Goal: Information Seeking & Learning: Understand process/instructions

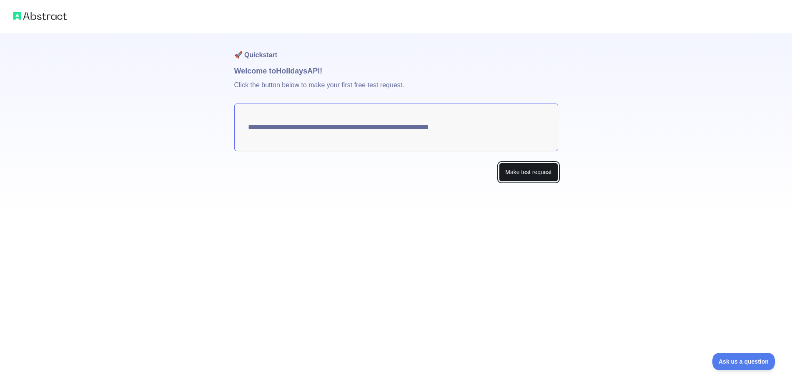
click at [527, 176] on button "Make test request" at bounding box center [528, 172] width 59 height 19
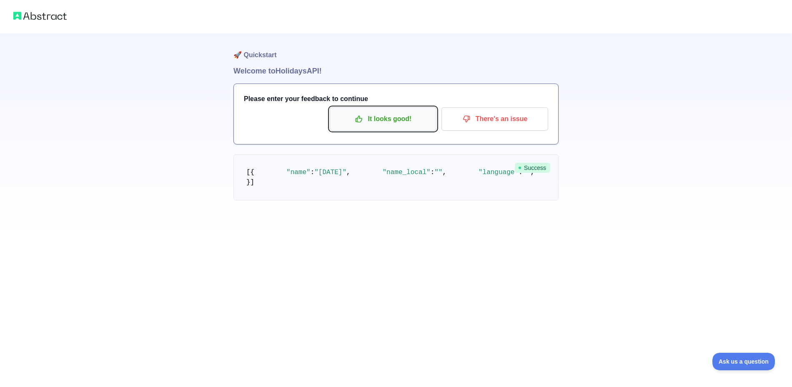
click at [425, 125] on p "It looks good!" at bounding box center [383, 119] width 94 height 14
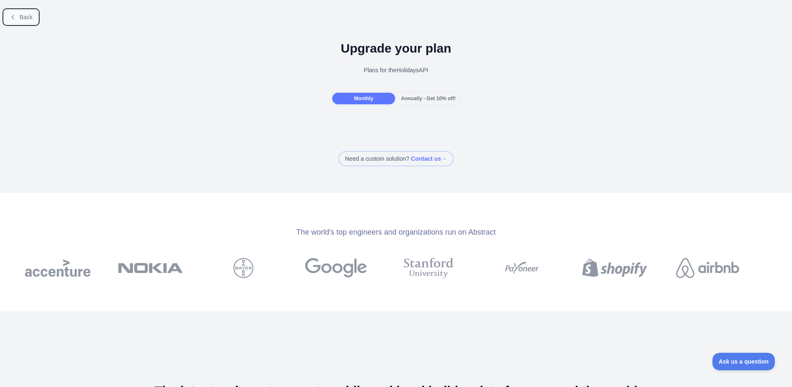
click at [9, 16] on button "Back" at bounding box center [21, 17] width 34 height 14
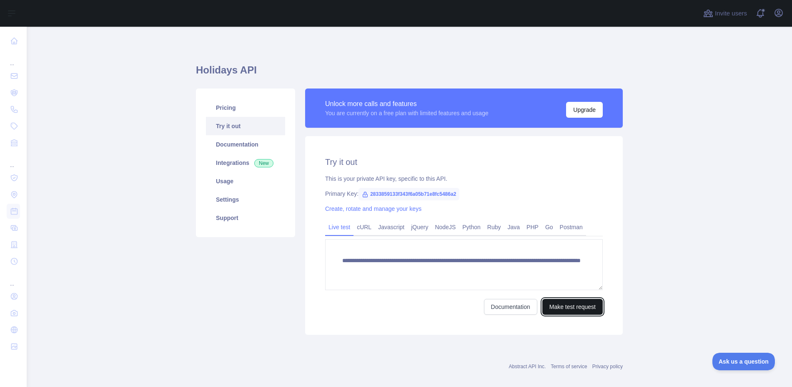
click at [565, 309] on button "Make test request" at bounding box center [573, 307] width 60 height 16
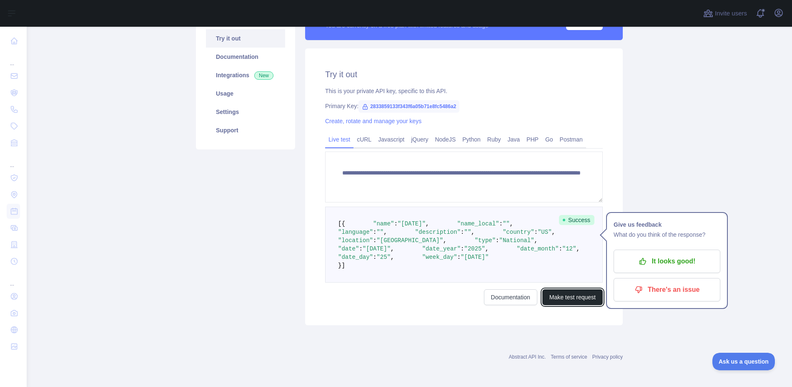
scroll to position [129, 0]
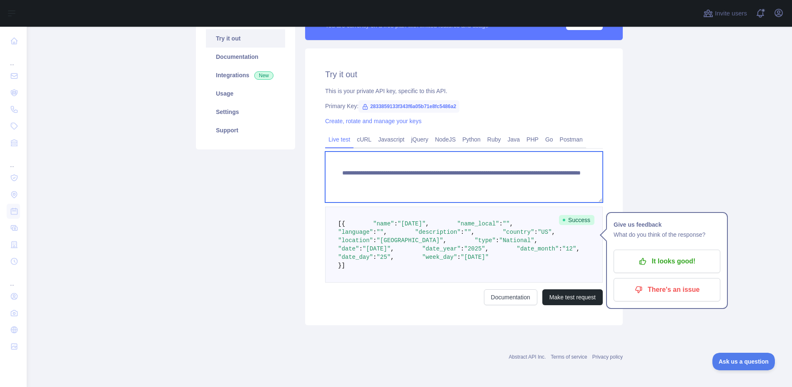
click at [554, 151] on textarea "**********" at bounding box center [464, 176] width 278 height 51
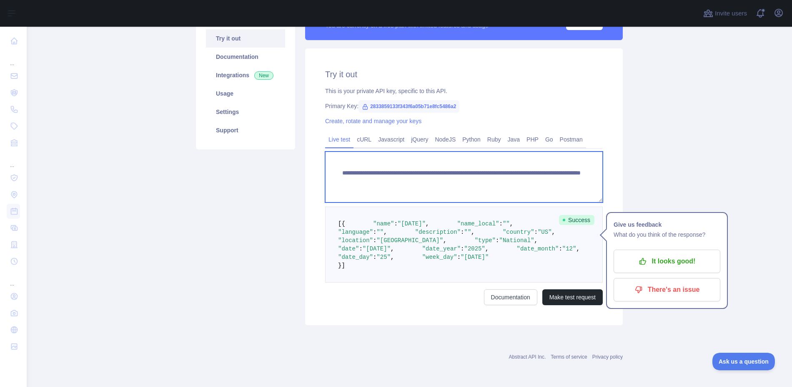
drag, startPoint x: 583, startPoint y: 137, endPoint x: 557, endPoint y: 138, distance: 26.3
click at [557, 151] on textarea "**********" at bounding box center [464, 176] width 278 height 51
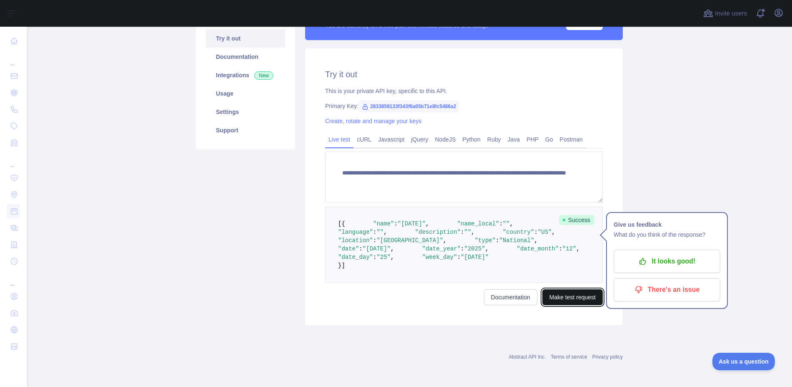
click at [572, 305] on button "Make test request" at bounding box center [573, 297] width 60 height 16
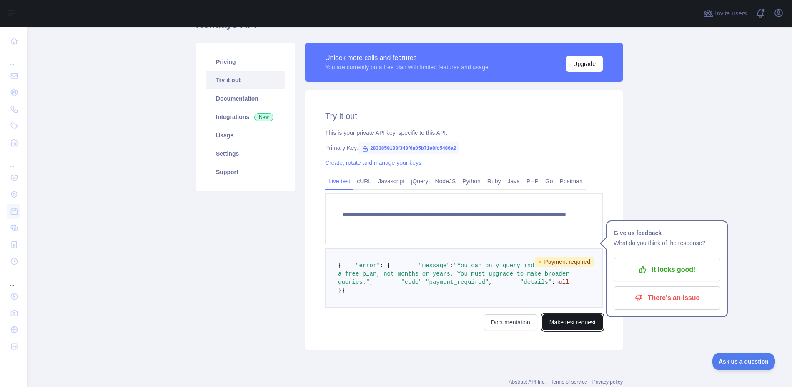
scroll to position [104, 0]
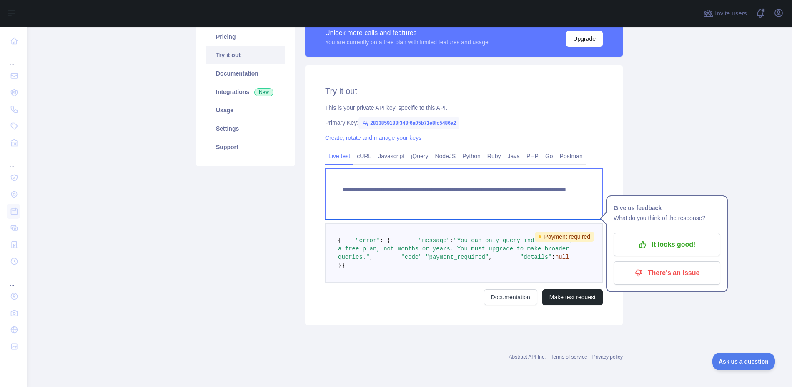
click at [565, 168] on textarea "**********" at bounding box center [464, 193] width 278 height 51
click at [585, 168] on textarea "**********" at bounding box center [464, 193] width 278 height 51
type textarea "**********"
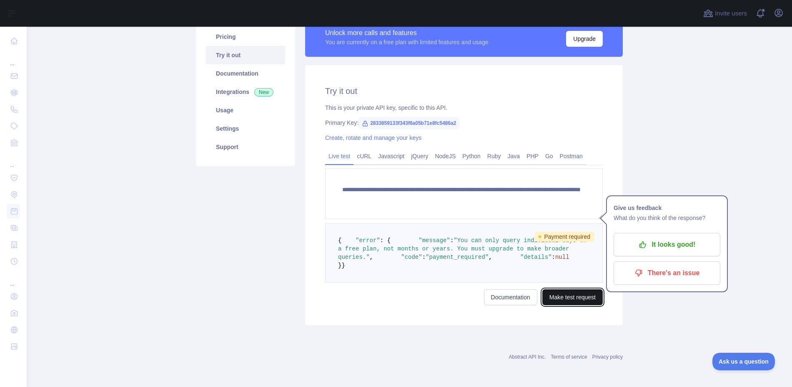
click at [575, 298] on button "Make test request" at bounding box center [573, 297] width 60 height 16
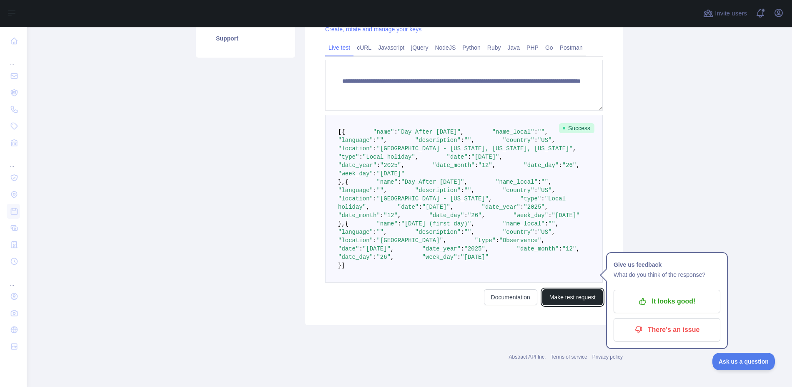
scroll to position [405, 0]
click at [493, 298] on link "Documentation" at bounding box center [510, 297] width 53 height 16
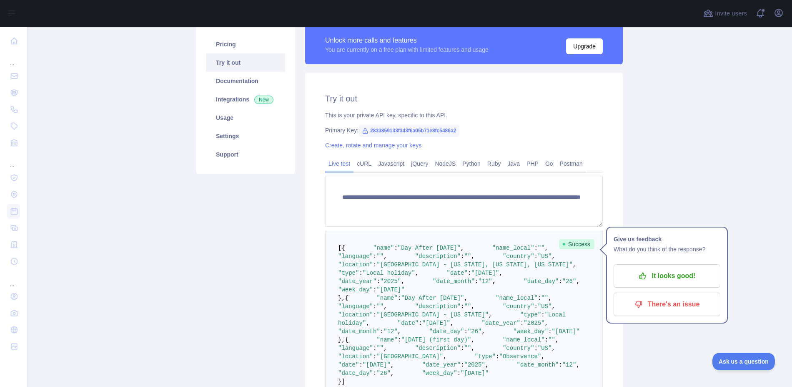
scroll to position [0, 0]
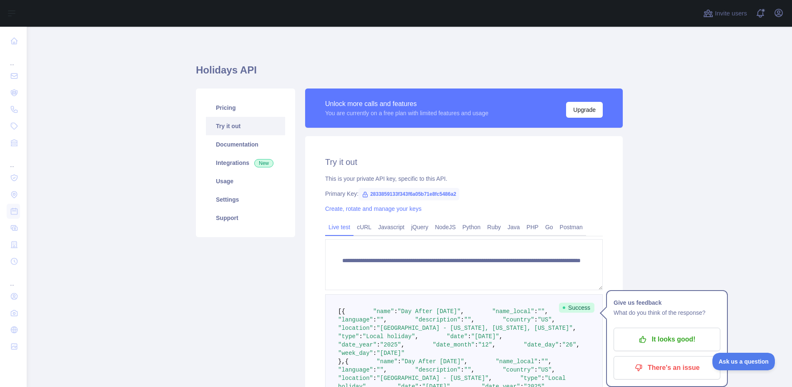
click at [362, 195] on icon at bounding box center [365, 194] width 7 height 7
click at [378, 194] on span "2833859133f343f6a05b71e8fc5486a2" at bounding box center [409, 194] width 101 height 13
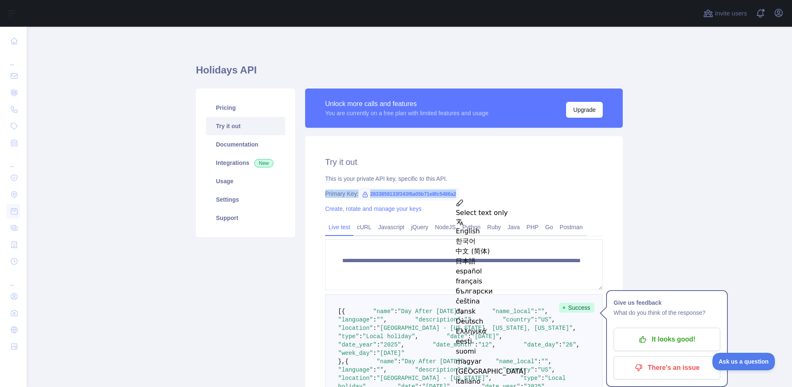
drag, startPoint x: 378, startPoint y: 194, endPoint x: 389, endPoint y: 193, distance: 10.5
click at [389, 193] on span "2833859133f343f6a05b71e8fc5486a2" at bounding box center [409, 194] width 101 height 13
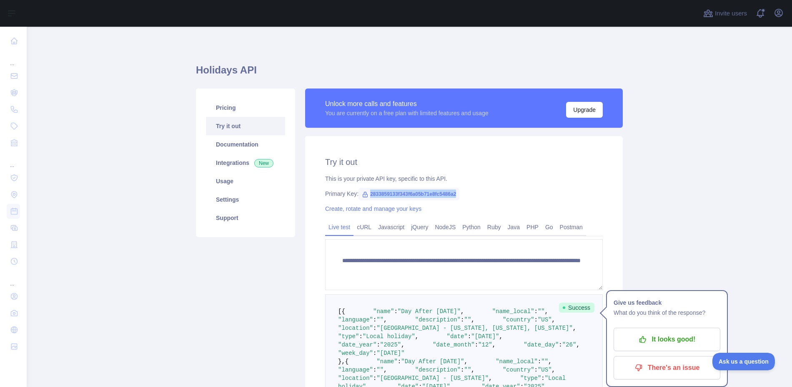
click at [389, 193] on span "2833859133f343f6a05b71e8fc5486a2" at bounding box center [409, 194] width 101 height 13
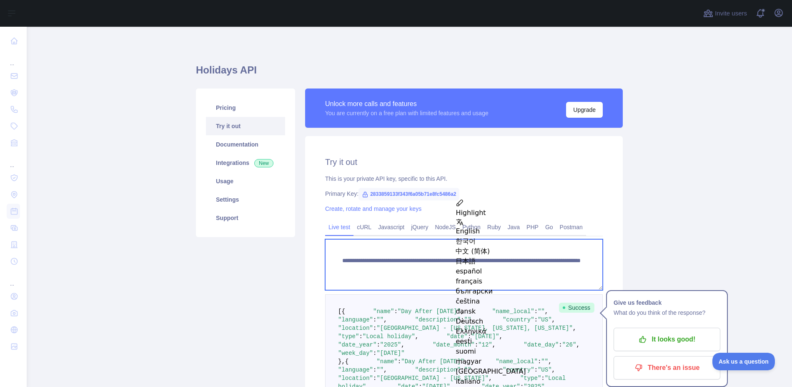
drag, startPoint x: 586, startPoint y: 269, endPoint x: 301, endPoint y: 255, distance: 284.8
click at [301, 255] on div "**********" at bounding box center [464, 296] width 328 height 416
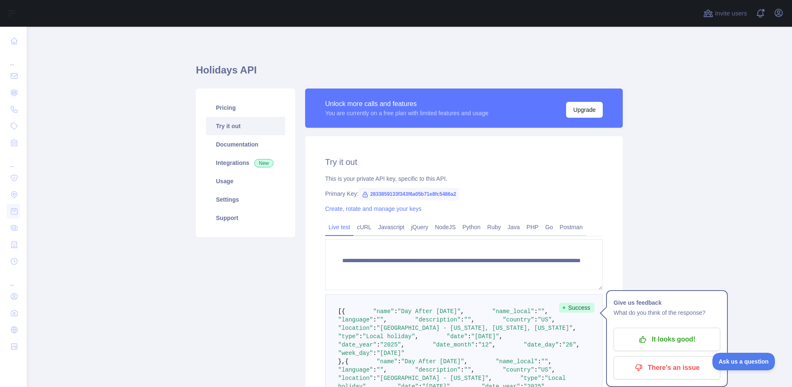
click at [300, 234] on div "**********" at bounding box center [464, 296] width 328 height 416
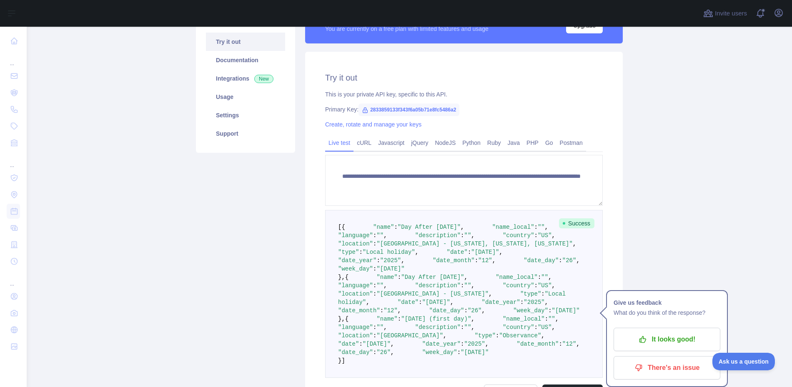
scroll to position [83, 0]
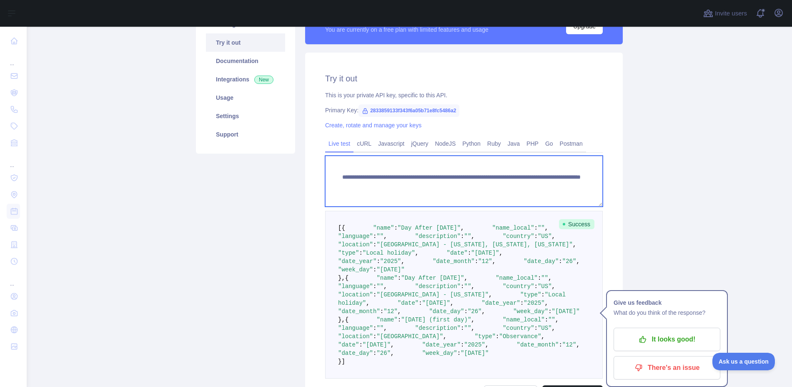
click at [452, 188] on textarea "**********" at bounding box center [464, 181] width 278 height 51
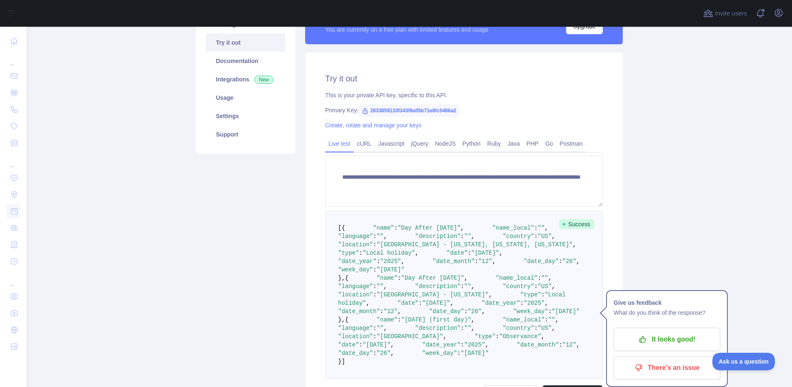
drag, startPoint x: 580, startPoint y: 117, endPoint x: 575, endPoint y: 121, distance: 6.6
click at [580, 117] on div "**********" at bounding box center [464, 237] width 318 height 368
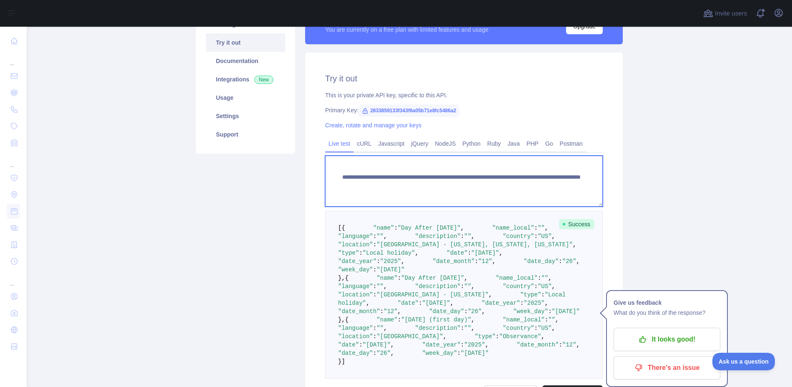
drag, startPoint x: 584, startPoint y: 184, endPoint x: 320, endPoint y: 171, distance: 264.3
click at [320, 171] on div "**********" at bounding box center [464, 237] width 318 height 368
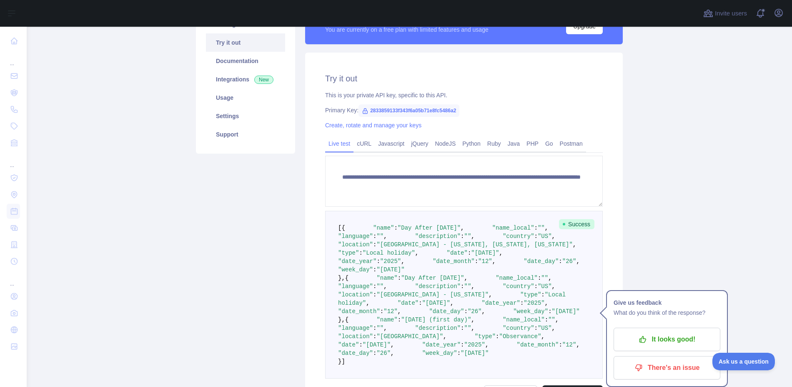
drag, startPoint x: 357, startPoint y: 143, endPoint x: 364, endPoint y: 157, distance: 15.9
click at [357, 143] on link "cURL" at bounding box center [364, 143] width 21 height 13
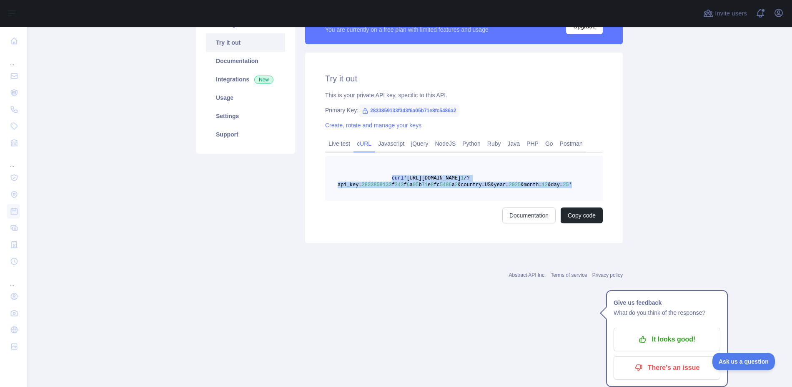
drag, startPoint x: 565, startPoint y: 184, endPoint x: 385, endPoint y: 179, distance: 179.4
click at [385, 179] on pre "curl '[URL][DOMAIN_NAME] 1 /?api_key= 2833859133 f 343 f 6 a 05 b 71 e 8 fc 548…" at bounding box center [464, 178] width 278 height 45
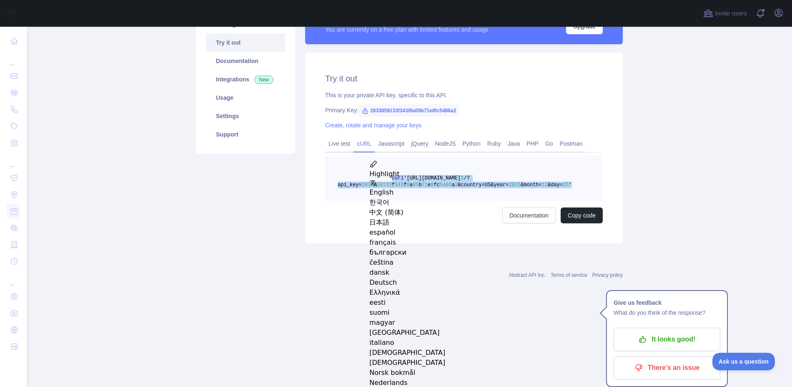
copy span "curl '[URL][DOMAIN_NAME] 1 /?api_key= 2833859133 f 343 f 6 a 05 b 71 e 8 fc 548…"
click at [667, 151] on main "Holidays API Pricing Try it out Documentation Integrations New Usage Settings S…" at bounding box center [410, 207] width 766 height 360
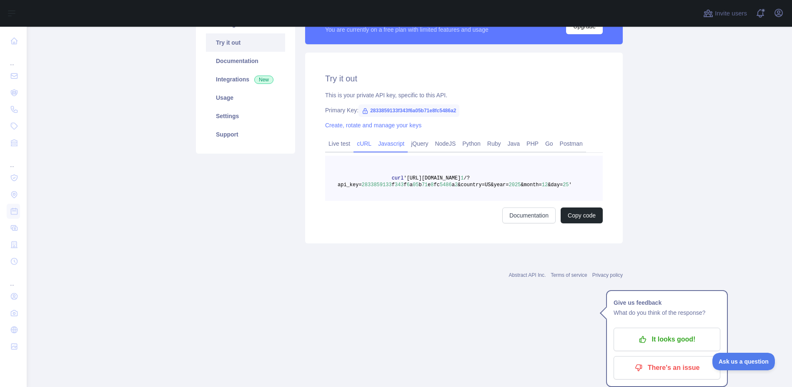
click at [383, 142] on link "Javascript" at bounding box center [391, 143] width 33 height 13
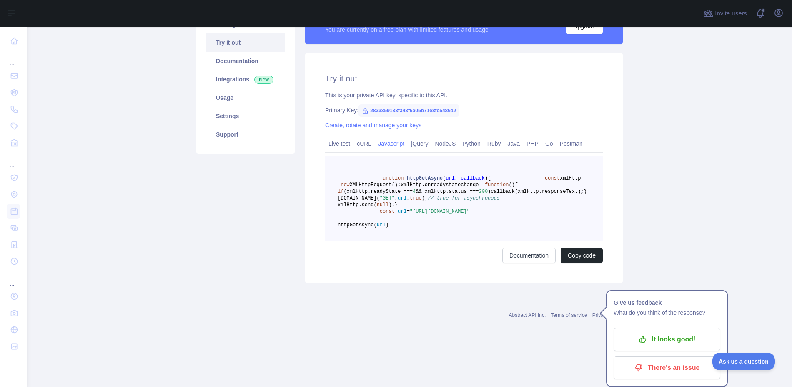
drag, startPoint x: 398, startPoint y: 177, endPoint x: 424, endPoint y: 186, distance: 28.0
click at [424, 186] on code "function httpGetAsync ( url, callback ) { const xmlHttp = new XMLHttpRequest();…" at bounding box center [462, 201] width 249 height 53
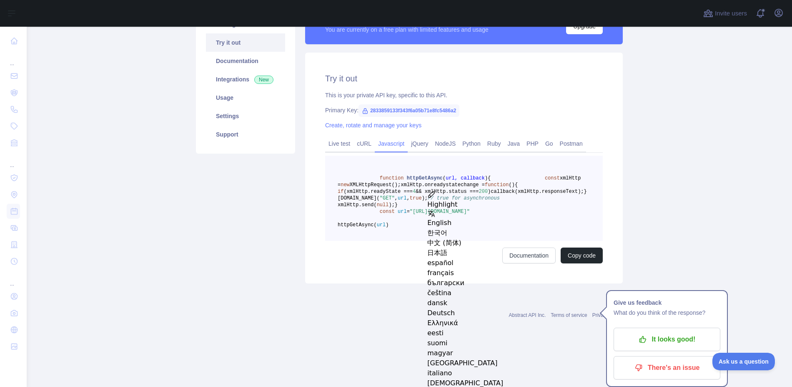
click at [544, 173] on pre "function httpGetAsync ( url, callback ) { const xmlHttp = new XMLHttpRequest();…" at bounding box center [464, 198] width 278 height 85
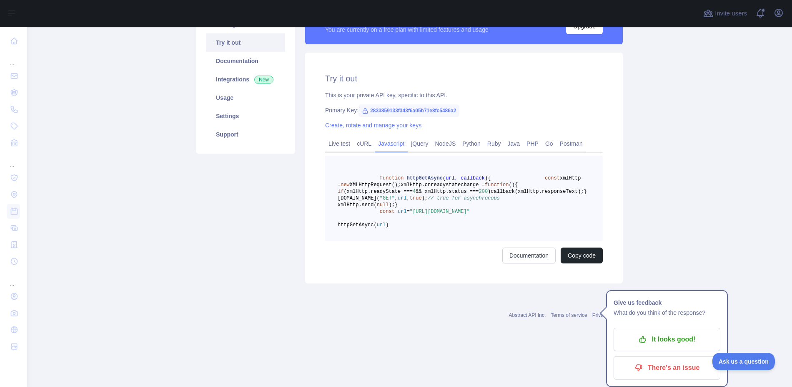
click at [440, 188] on span "xmlHttp.onreadystatechange =" at bounding box center [443, 185] width 84 height 6
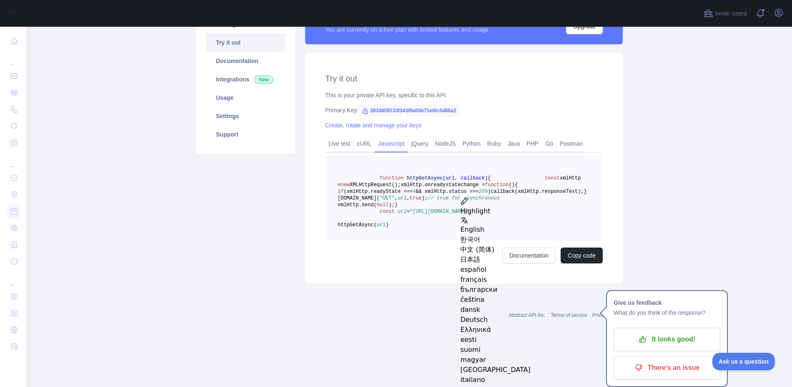
drag, startPoint x: 440, startPoint y: 194, endPoint x: 520, endPoint y: 170, distance: 83.8
click at [520, 170] on pre "function httpGetAsync ( url, callback ) { const xmlHttp = new XMLHttpRequest();…" at bounding box center [464, 198] width 278 height 85
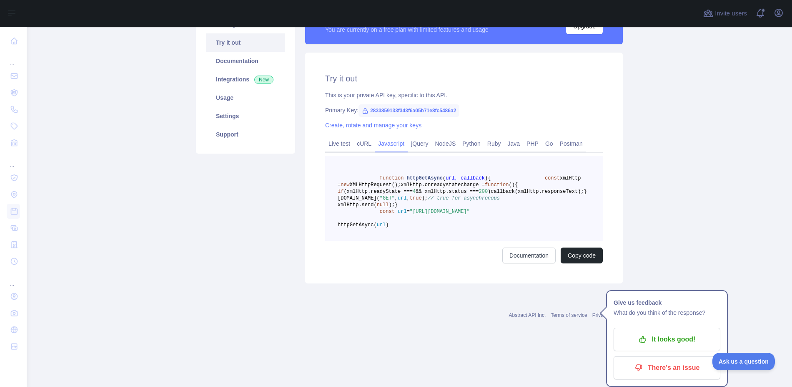
click at [413, 194] on span "(xmlHttp.readyState ===" at bounding box center [378, 192] width 69 height 6
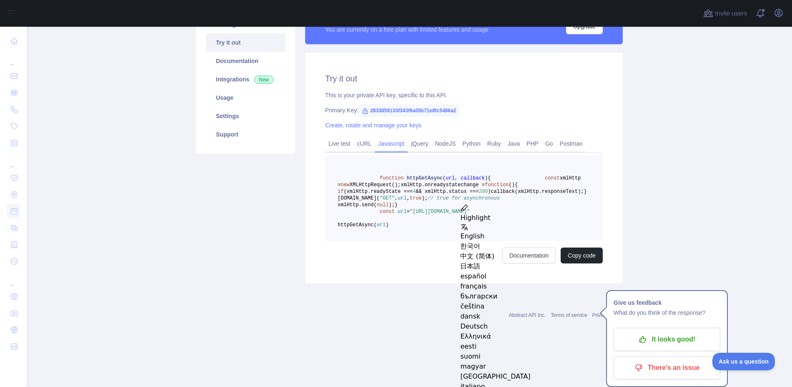
drag, startPoint x: 438, startPoint y: 199, endPoint x: 500, endPoint y: 196, distance: 61.8
click at [479, 194] on span "&& xmlHttp.status ===" at bounding box center [447, 192] width 63 height 6
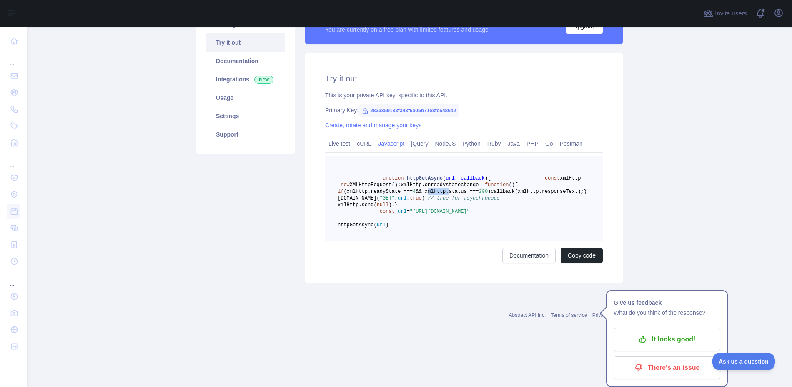
click at [479, 194] on span "&& xmlHttp.status ===" at bounding box center [447, 192] width 63 height 6
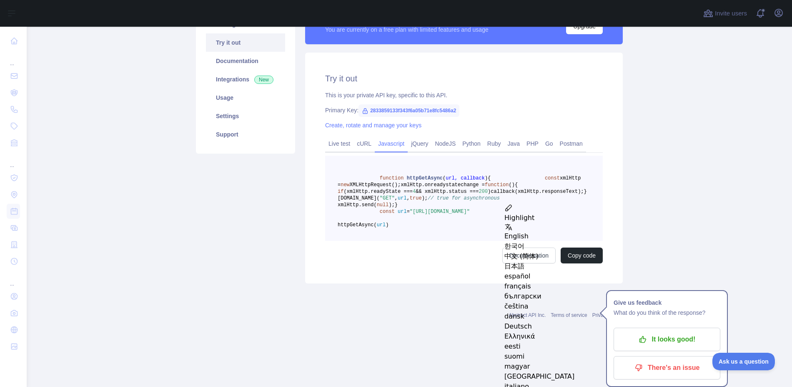
drag, startPoint x: 500, startPoint y: 196, endPoint x: 518, endPoint y: 194, distance: 18.4
click at [518, 194] on pre "function httpGetAsync ( url, callback ) { const xmlHttp = new XMLHttpRequest();…" at bounding box center [464, 198] width 278 height 85
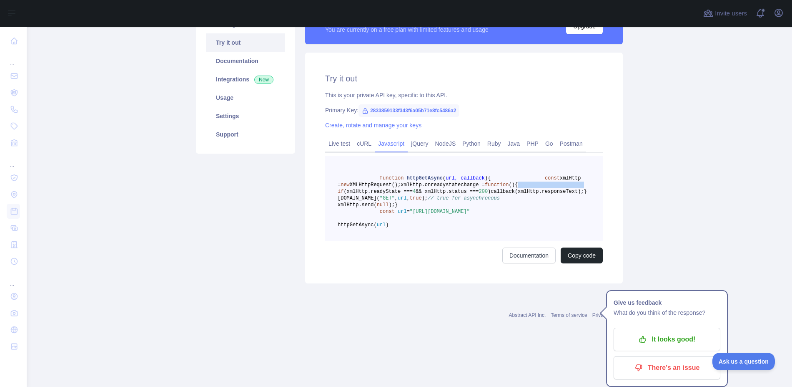
click at [518, 194] on pre "function httpGetAsync ( url, callback ) { const xmlHttp = new XMLHttpRequest();…" at bounding box center [464, 198] width 278 height 85
click at [479, 194] on span "&& xmlHttp.status ===" at bounding box center [447, 192] width 63 height 6
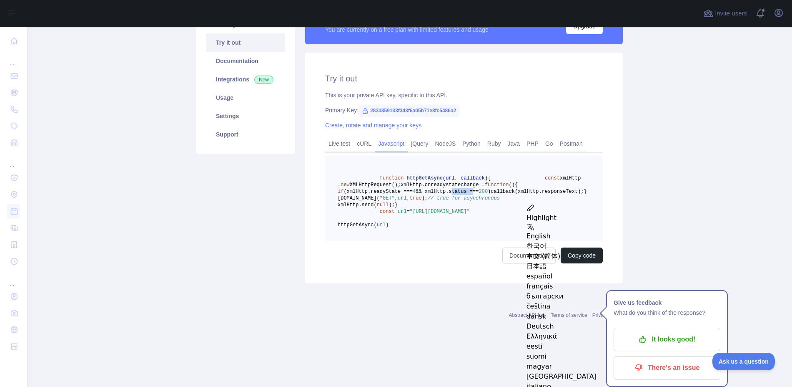
drag, startPoint x: 439, startPoint y: 226, endPoint x: 369, endPoint y: 214, distance: 71.4
click at [369, 214] on pre "function httpGetAsync ( url, callback ) { const xmlHttp = new XMLHttpRequest();…" at bounding box center [464, 198] width 278 height 85
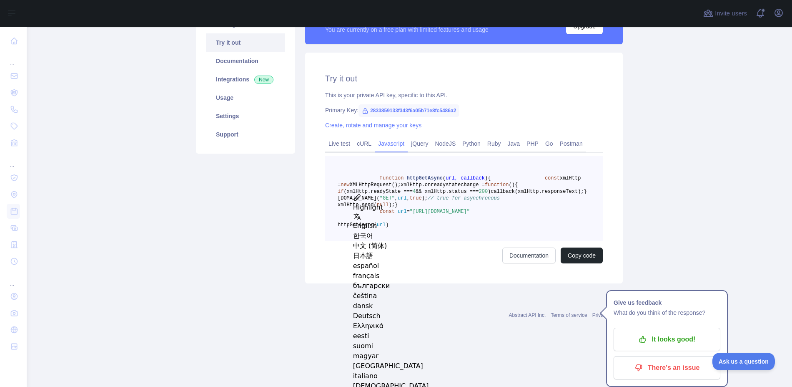
click at [436, 241] on pre "function httpGetAsync ( url, callback ) { const xmlHttp = new XMLHttpRequest();…" at bounding box center [464, 198] width 278 height 85
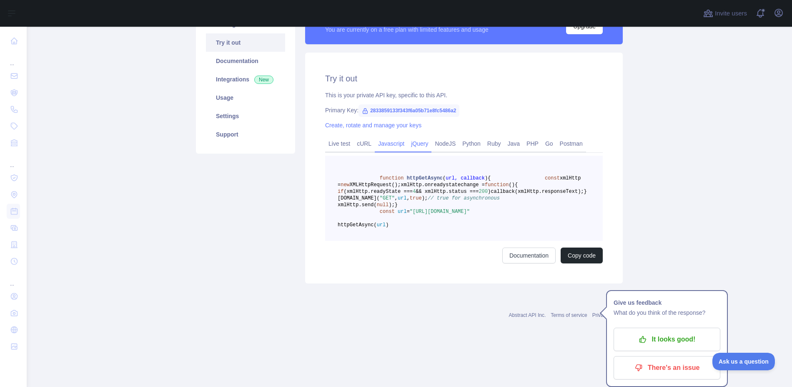
click at [410, 140] on link "jQuery" at bounding box center [420, 143] width 24 height 13
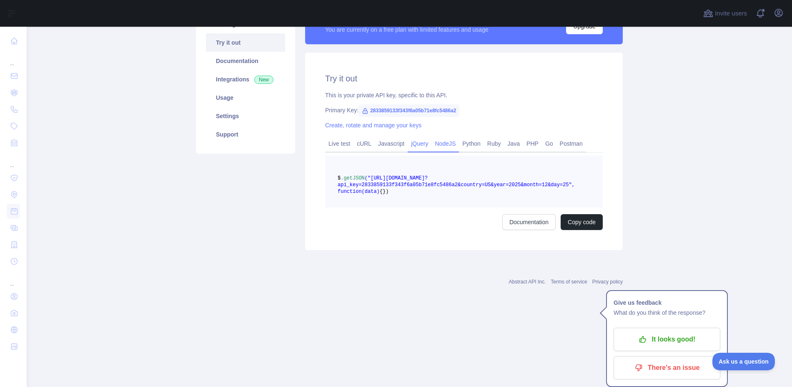
click at [445, 145] on link "NodeJS" at bounding box center [446, 143] width 28 height 13
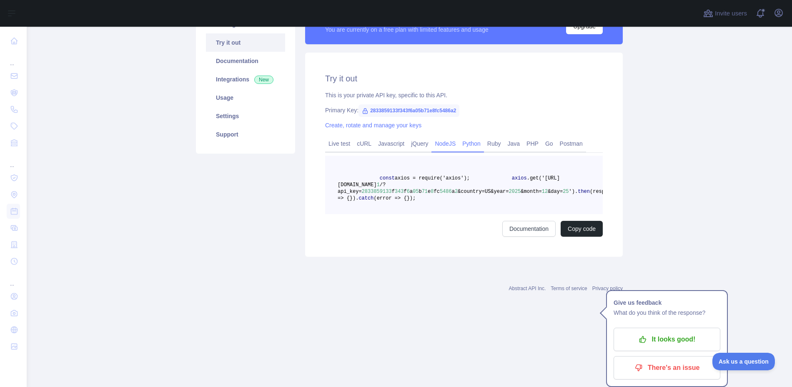
click at [463, 141] on link "Python" at bounding box center [471, 143] width 25 height 13
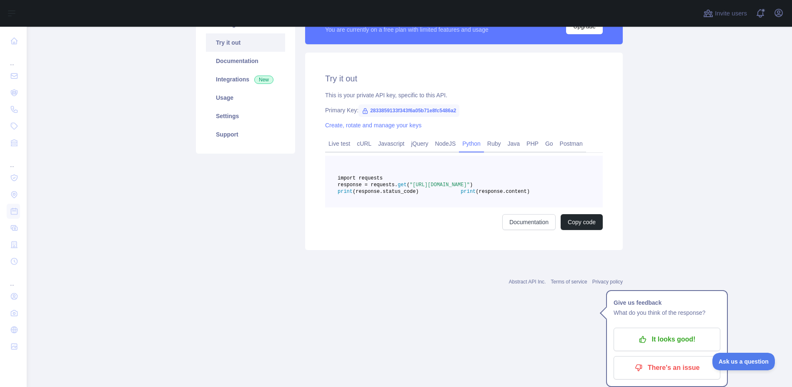
drag, startPoint x: 417, startPoint y: 180, endPoint x: 364, endPoint y: 177, distance: 53.1
click at [364, 177] on pre "import requests response = requests. get ( "[URL][DOMAIN_NAME]" ) print (respon…" at bounding box center [464, 182] width 278 height 52
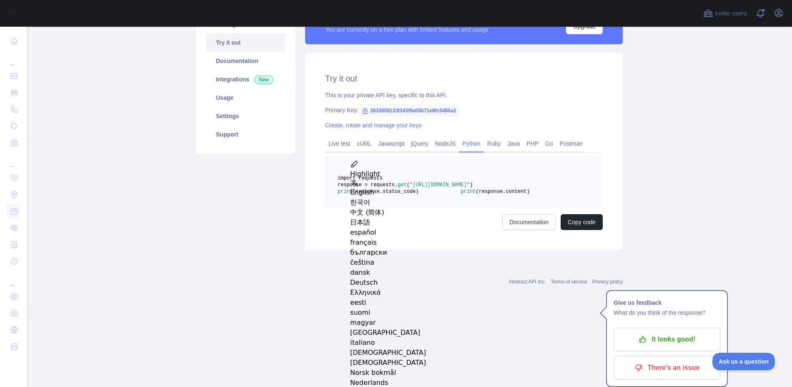
drag, startPoint x: 364, startPoint y: 177, endPoint x: 416, endPoint y: 191, distance: 54.0
click at [398, 188] on span "response = requests." at bounding box center [368, 185] width 60 height 6
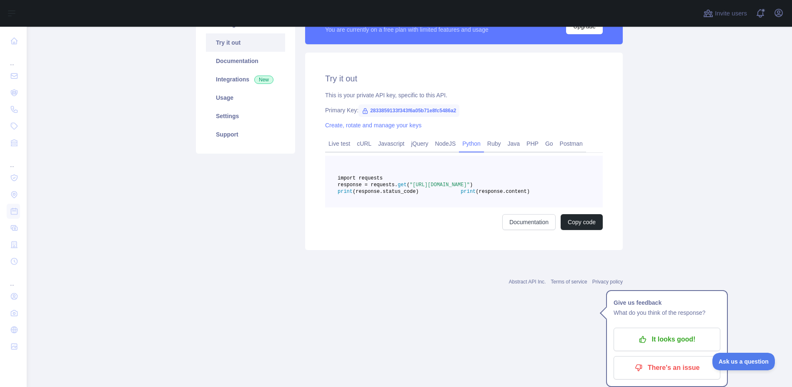
click at [398, 188] on span "response = requests." at bounding box center [368, 185] width 60 height 6
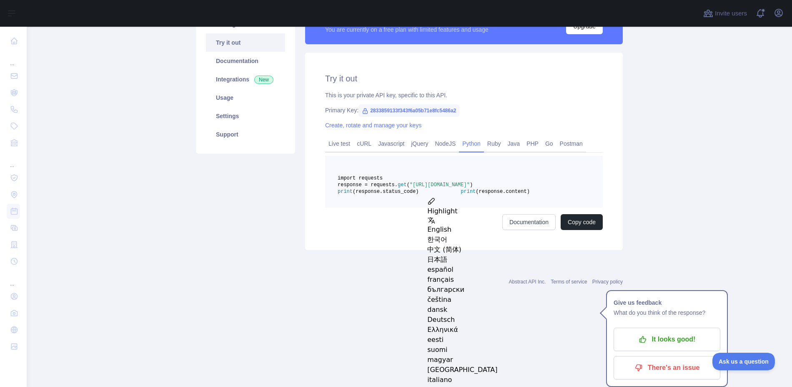
click at [554, 175] on pre "import requests response = requests. get ( "[URL][DOMAIN_NAME]" ) print (respon…" at bounding box center [464, 182] width 278 height 52
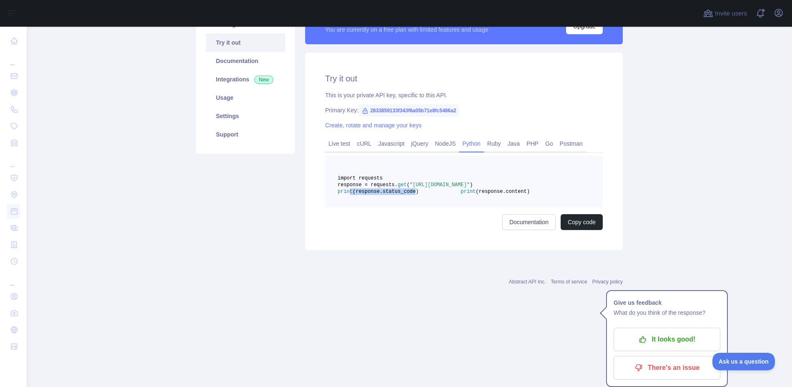
drag, startPoint x: 445, startPoint y: 204, endPoint x: 385, endPoint y: 206, distance: 60.1
click at [385, 194] on span "print (response.status_code)" at bounding box center [426, 188] width 177 height 13
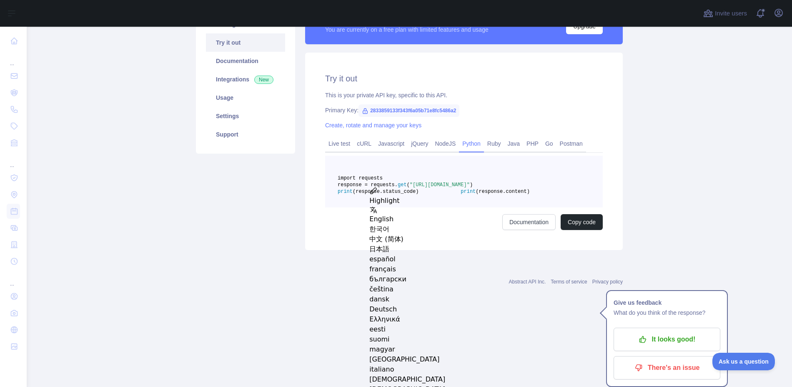
drag, startPoint x: 385, startPoint y: 206, endPoint x: 475, endPoint y: 211, distance: 90.2
click at [475, 207] on pre "import requests response = requests. get ( "[URL][DOMAIN_NAME]" ) print (respon…" at bounding box center [464, 182] width 278 height 52
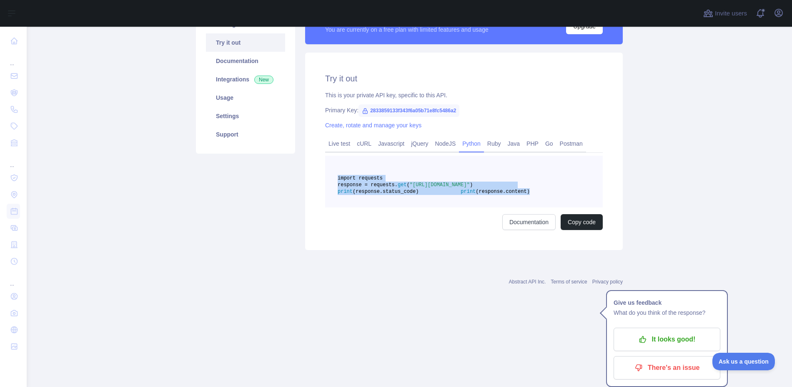
drag, startPoint x: 450, startPoint y: 210, endPoint x: 334, endPoint y: 179, distance: 120.4
click at [334, 179] on pre "import requests response = requests. get ( "[URL][DOMAIN_NAME]" ) print (respon…" at bounding box center [464, 182] width 278 height 52
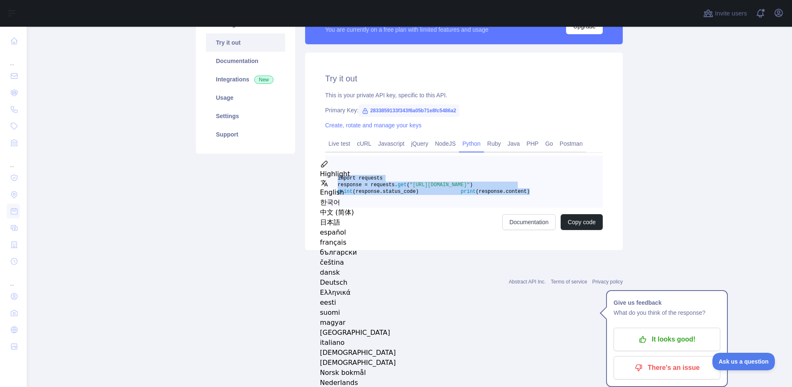
copy code "import requests response = requests. get ( "[URL][DOMAIN_NAME]" ) print (respon…"
click at [382, 144] on link "Javascript" at bounding box center [391, 143] width 33 height 13
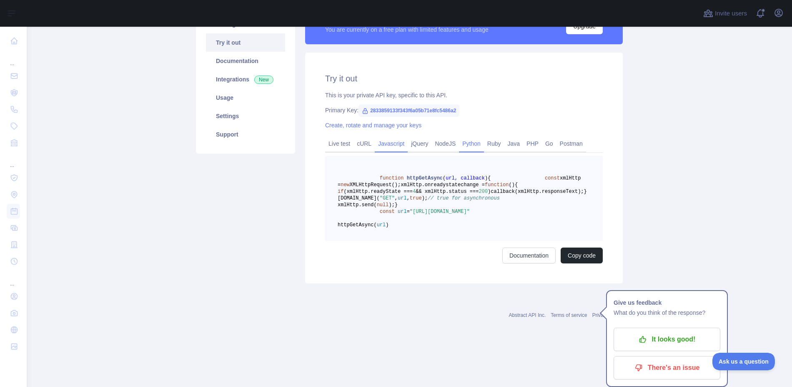
click at [464, 142] on link "Python" at bounding box center [471, 143] width 25 height 13
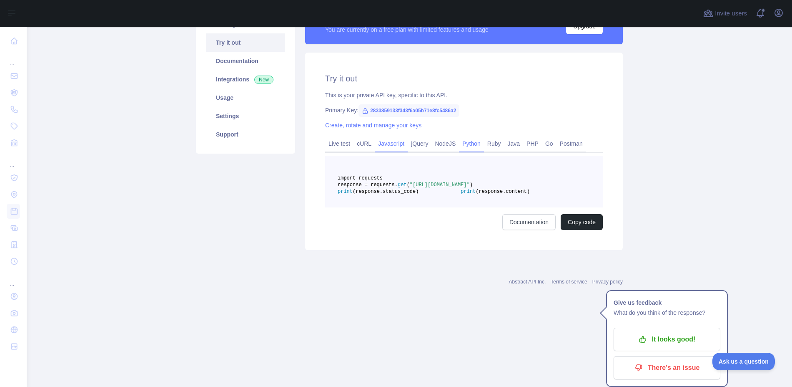
click at [388, 143] on link "Javascript" at bounding box center [391, 143] width 33 height 13
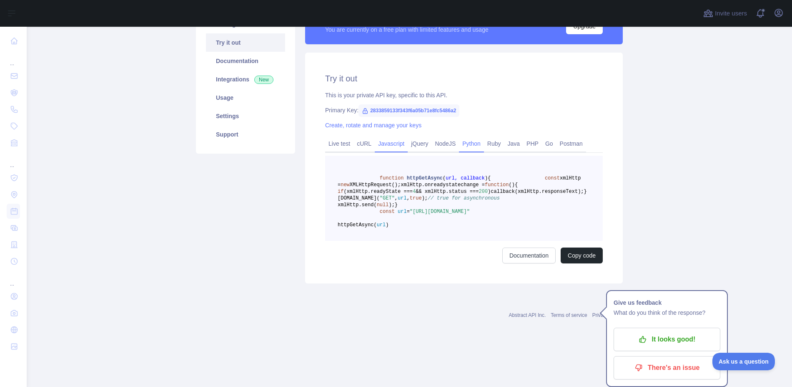
click at [460, 141] on link "Python" at bounding box center [471, 143] width 25 height 13
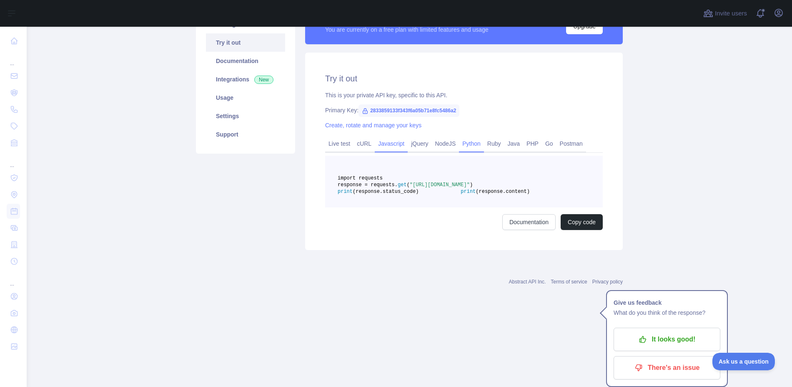
click at [394, 143] on link "Javascript" at bounding box center [391, 143] width 33 height 13
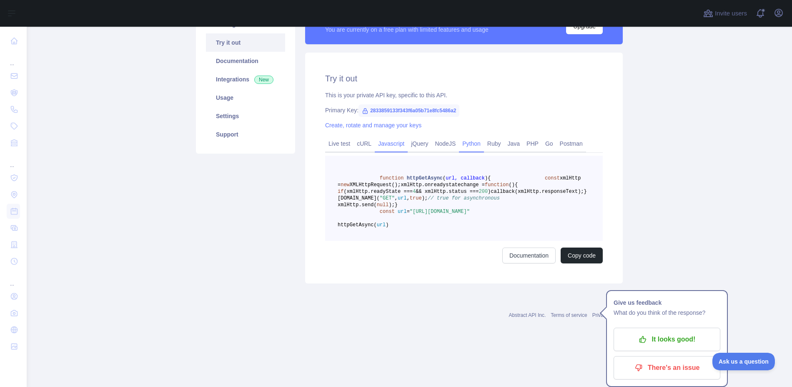
click at [464, 139] on link "Python" at bounding box center [471, 143] width 25 height 13
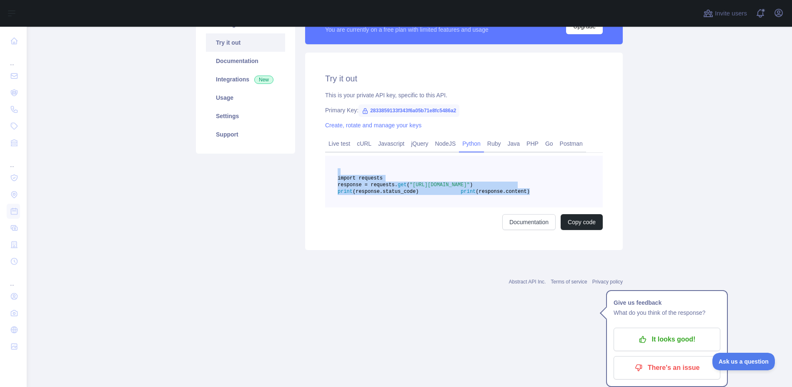
drag, startPoint x: 442, startPoint y: 214, endPoint x: 327, endPoint y: 174, distance: 122.4
click at [327, 174] on pre "import requests response = requests. get ( "[URL][DOMAIN_NAME]" ) print (respon…" at bounding box center [464, 182] width 278 height 52
